Goal: Task Accomplishment & Management: Complete application form

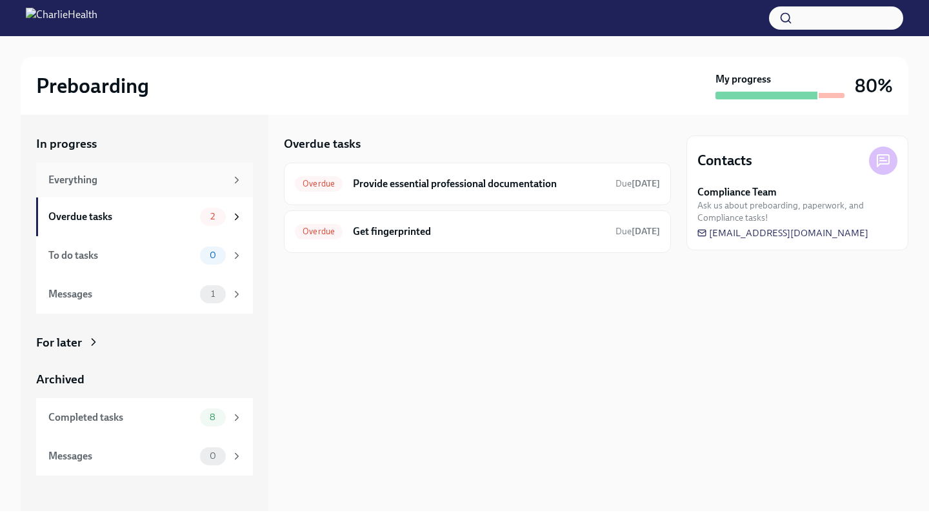
click at [101, 186] on div "Everything" at bounding box center [136, 180] width 177 height 14
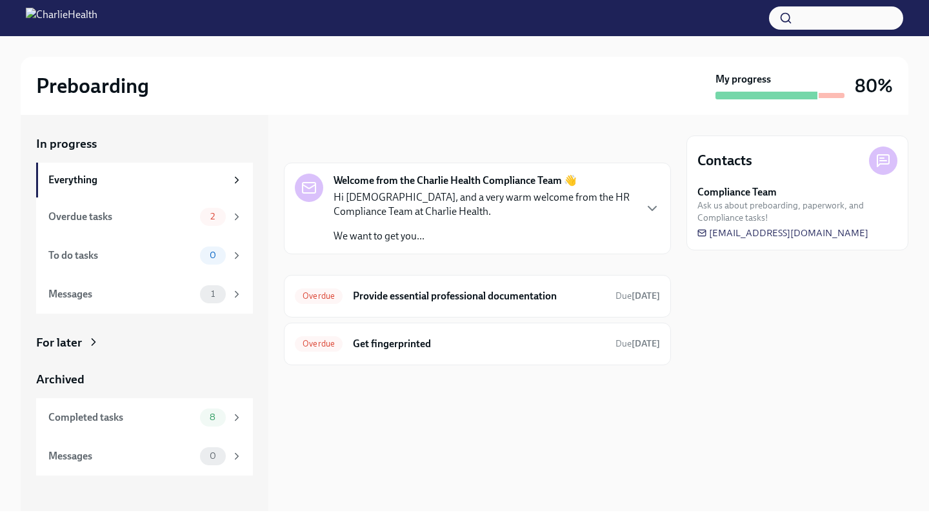
click at [399, 203] on p "Hi [DEMOGRAPHIC_DATA], and a very warm welcome from the HR Compliance Team at C…" at bounding box center [484, 204] width 301 height 28
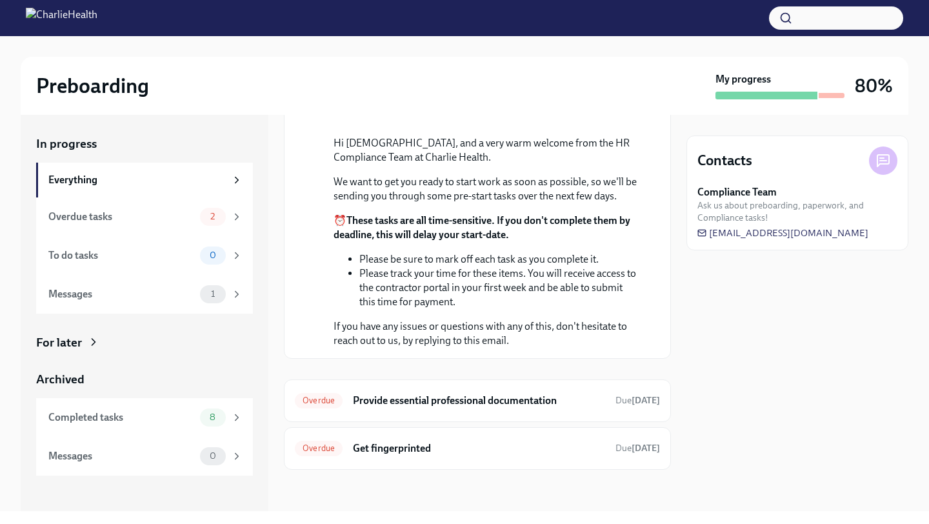
scroll to position [196, 0]
click at [447, 439] on div "Overdue Get fingerprinted Due [DATE]" at bounding box center [477, 448] width 365 height 21
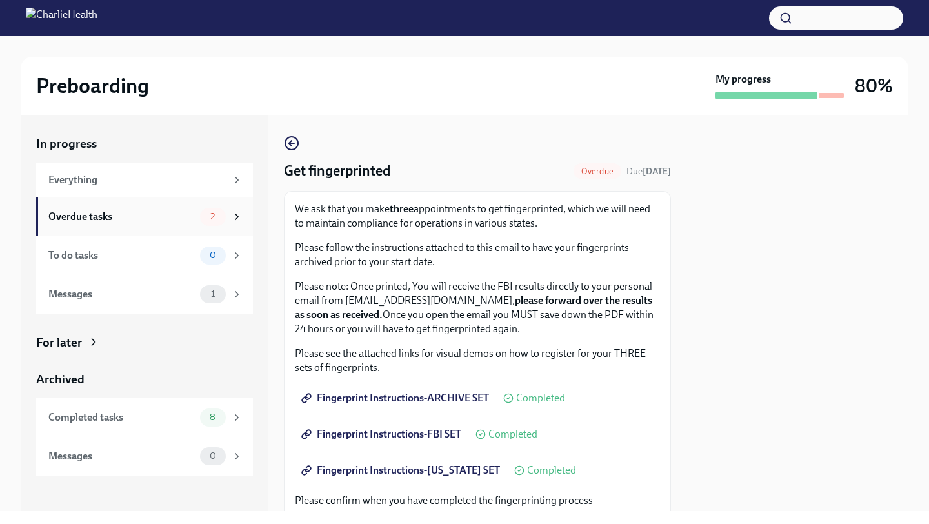
click at [177, 217] on div "Overdue tasks" at bounding box center [121, 217] width 146 height 14
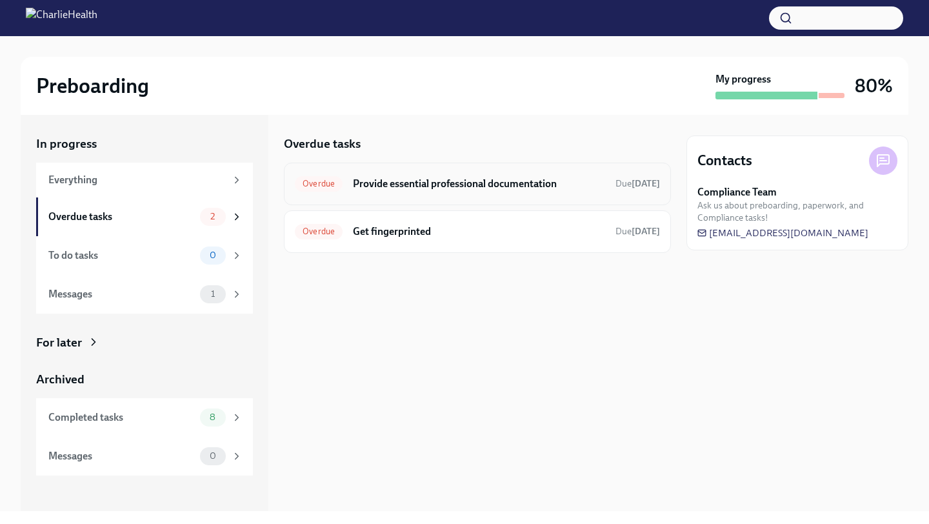
click at [401, 185] on h6 "Provide essential professional documentation" at bounding box center [479, 184] width 252 height 14
